Goal: Complete application form

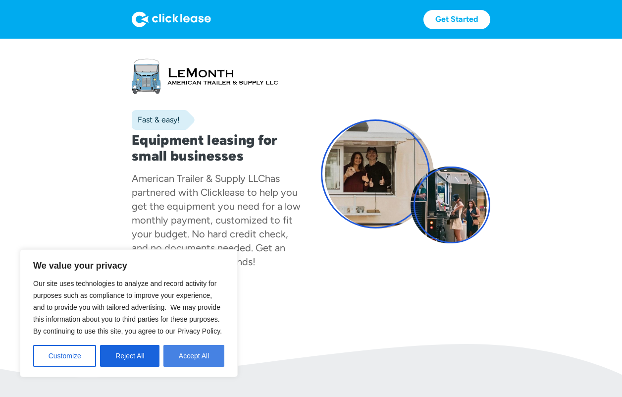
click at [196, 355] on button "Accept All" at bounding box center [193, 356] width 61 height 22
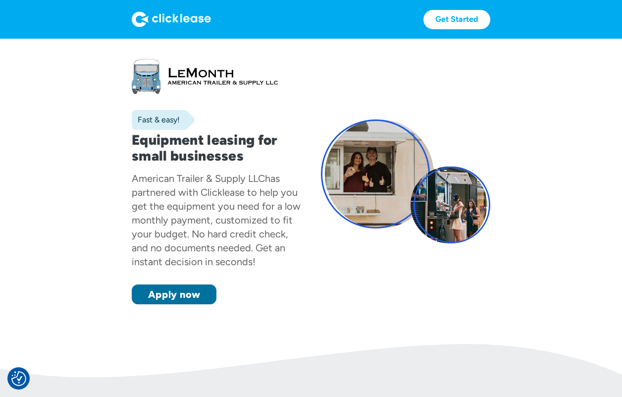
click at [187, 294] on link "Apply now" at bounding box center [174, 294] width 85 height 20
